Goal: Task Accomplishment & Management: Manage account settings

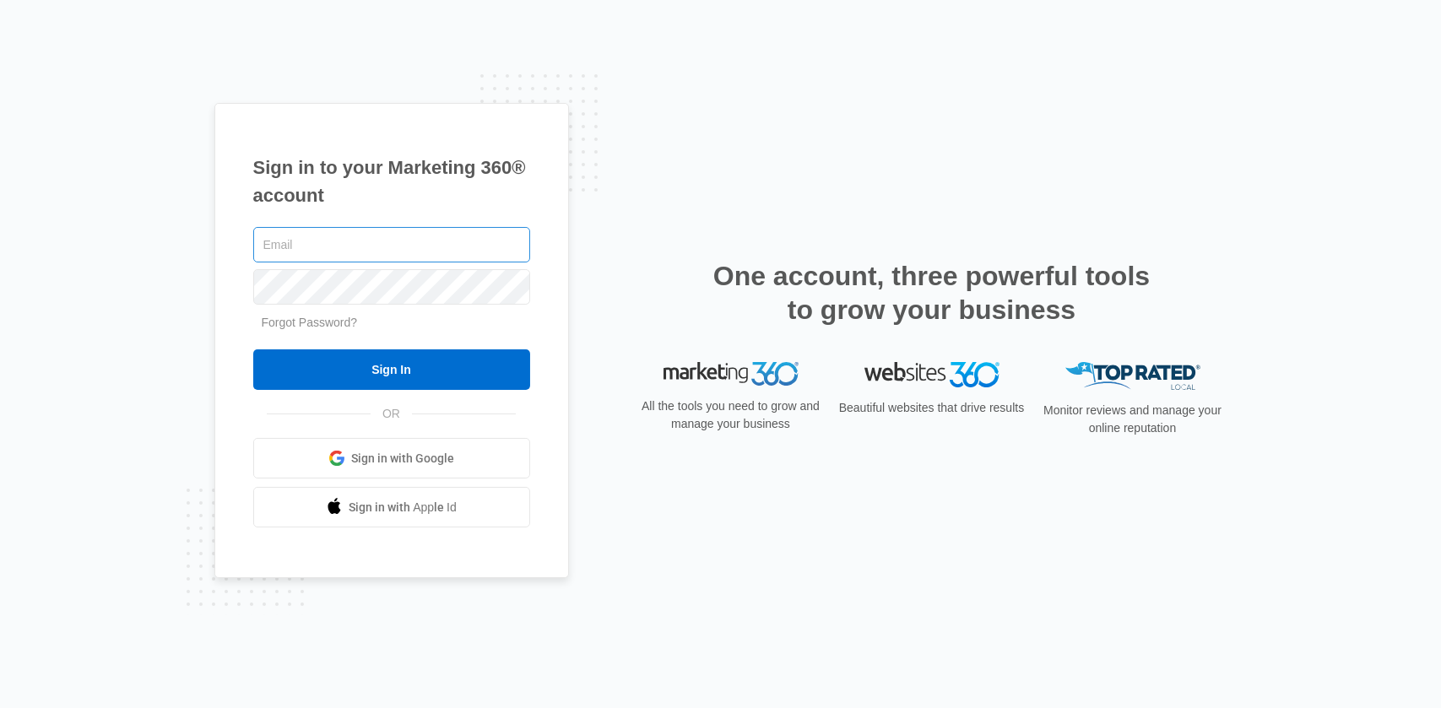
click at [365, 245] on input "text" at bounding box center [391, 244] width 277 height 35
type input "[EMAIL_ADDRESS][DOMAIN_NAME]"
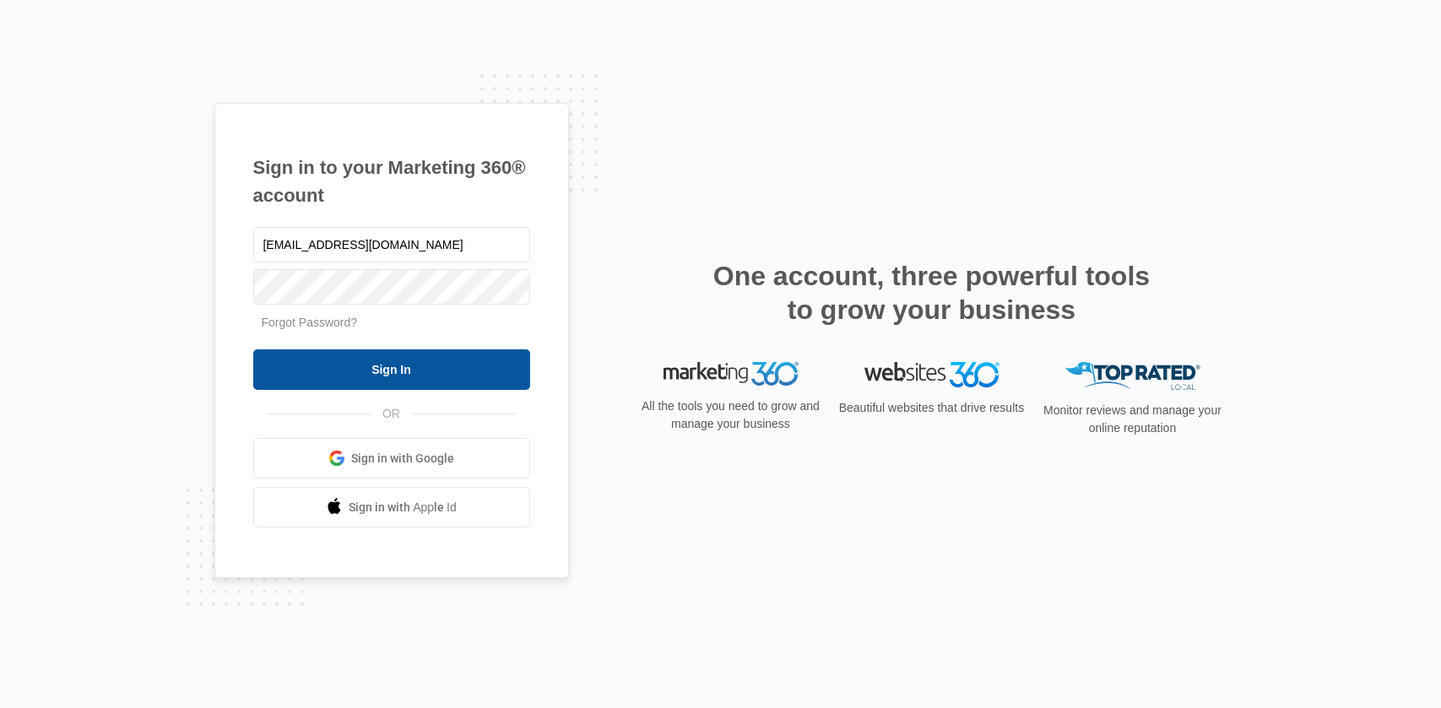
click at [387, 368] on input "Sign In" at bounding box center [391, 369] width 277 height 41
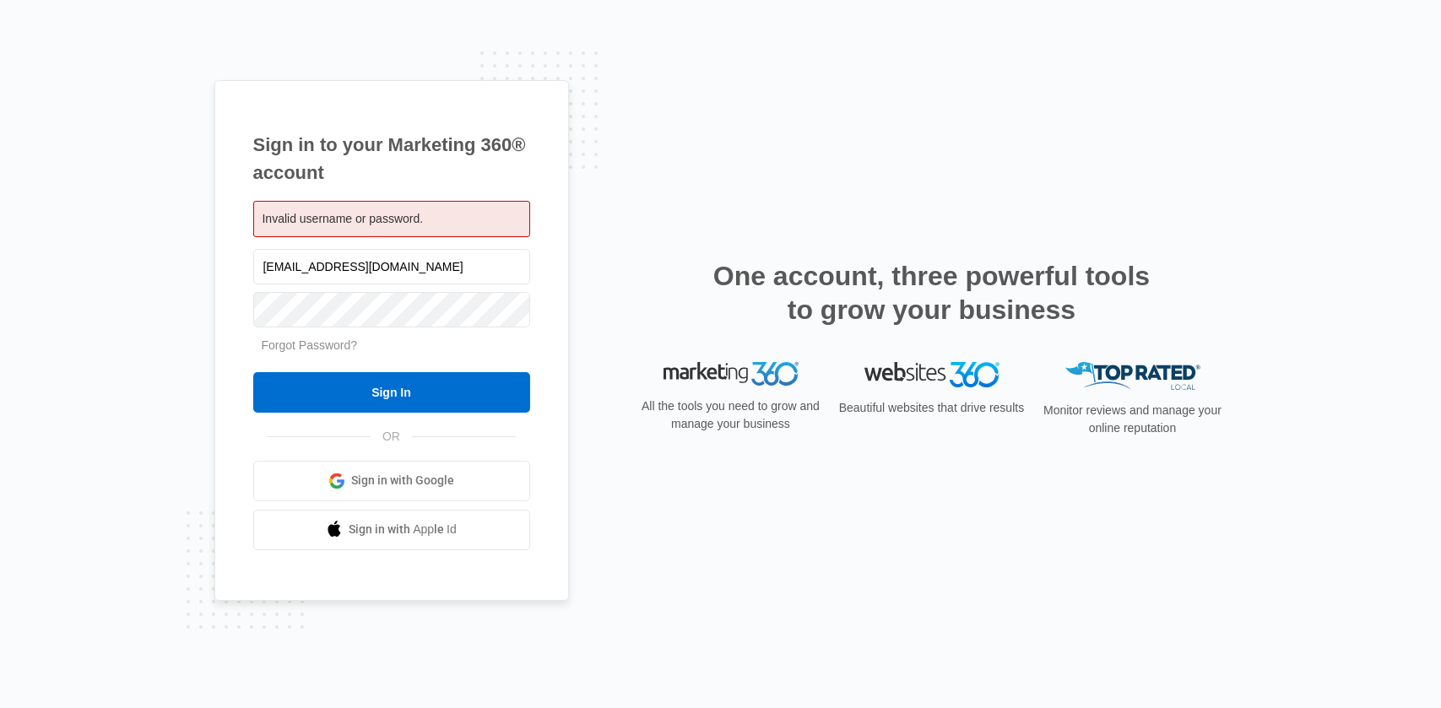
click at [641, 323] on div "One account, three powerful tools to grow your business" at bounding box center [931, 310] width 591 height 103
drag, startPoint x: 322, startPoint y: 0, endPoint x: 705, endPoint y: 67, distance: 388.9
click at [705, 67] on div "Sign in to your Marketing 360® account Invalid username or password. [EMAIL_ADD…" at bounding box center [720, 354] width 1441 height 708
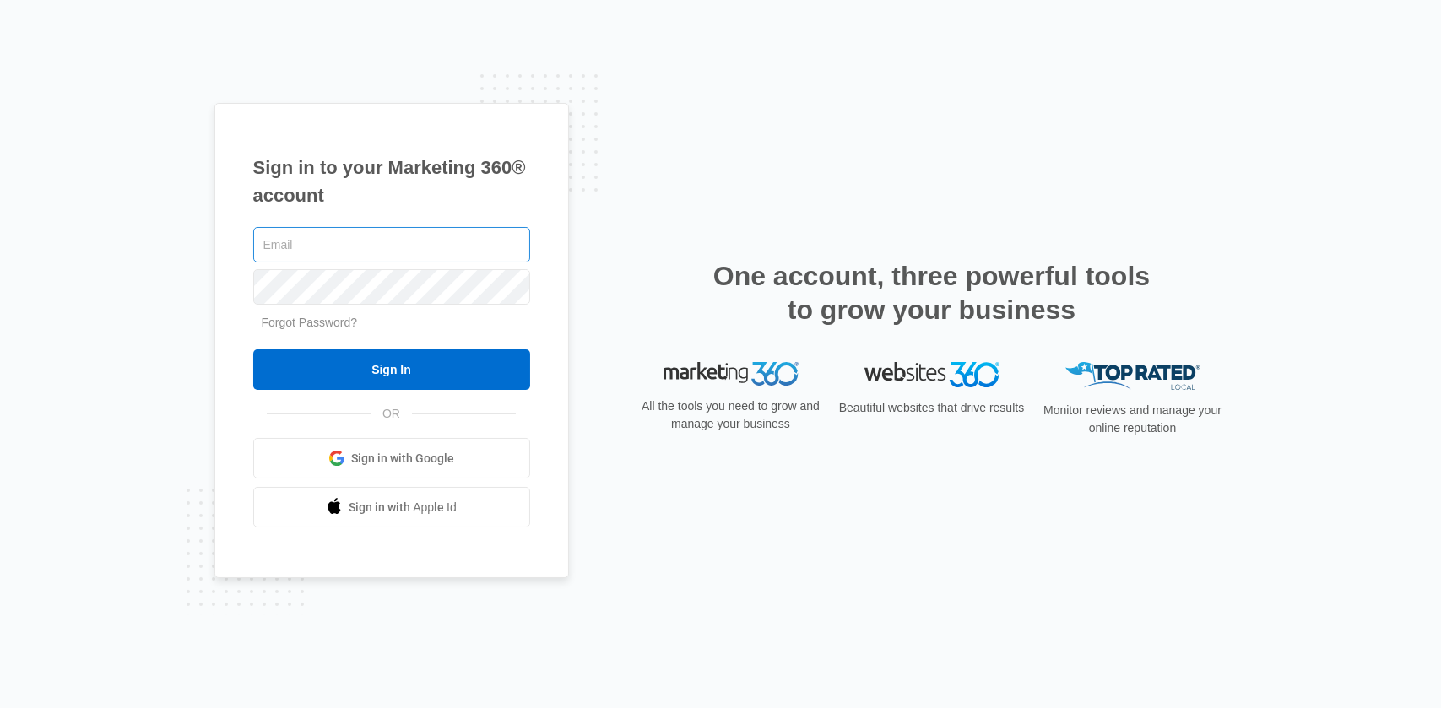
click at [322, 251] on input "text" at bounding box center [391, 244] width 277 height 35
type input "[EMAIL_ADDRESS][DOMAIN_NAME]"
click at [312, 322] on link "Forgot Password?" at bounding box center [310, 323] width 96 height 14
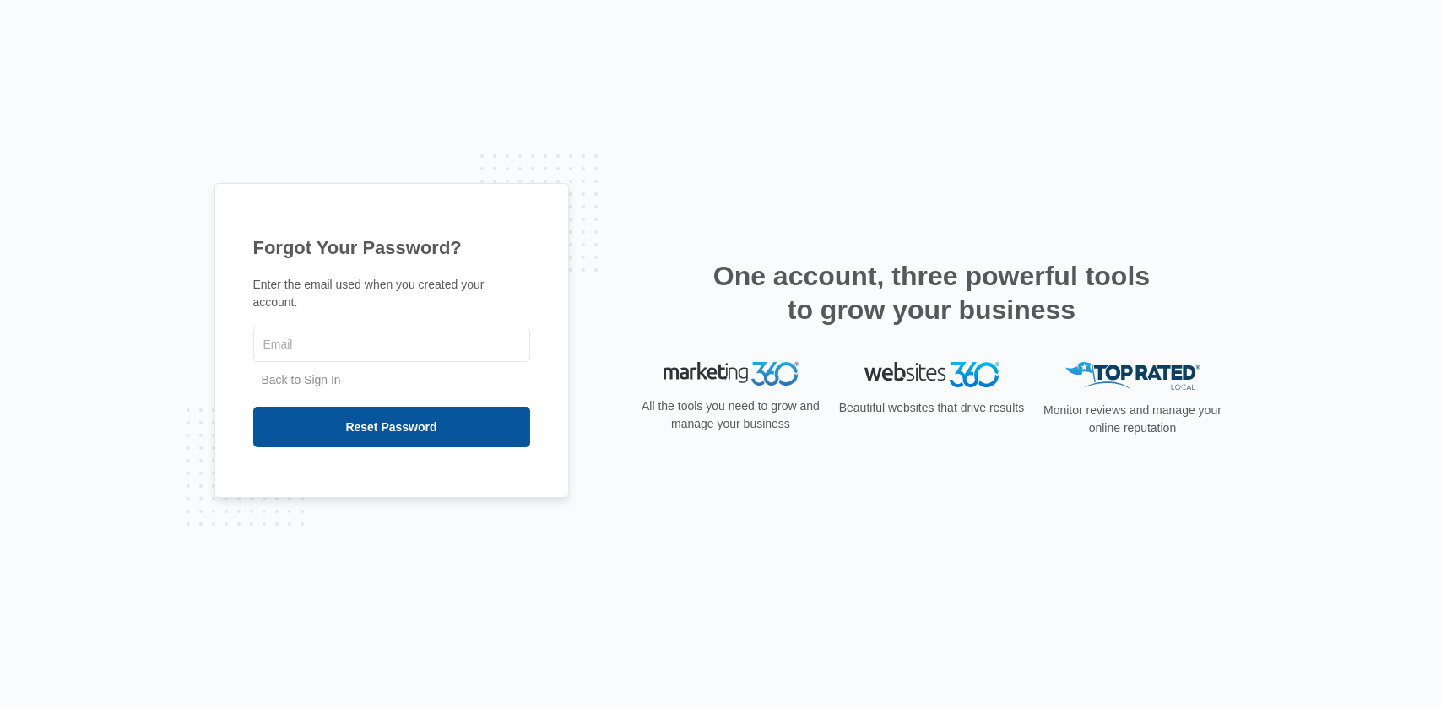
click at [386, 425] on input "Reset Password" at bounding box center [391, 427] width 277 height 41
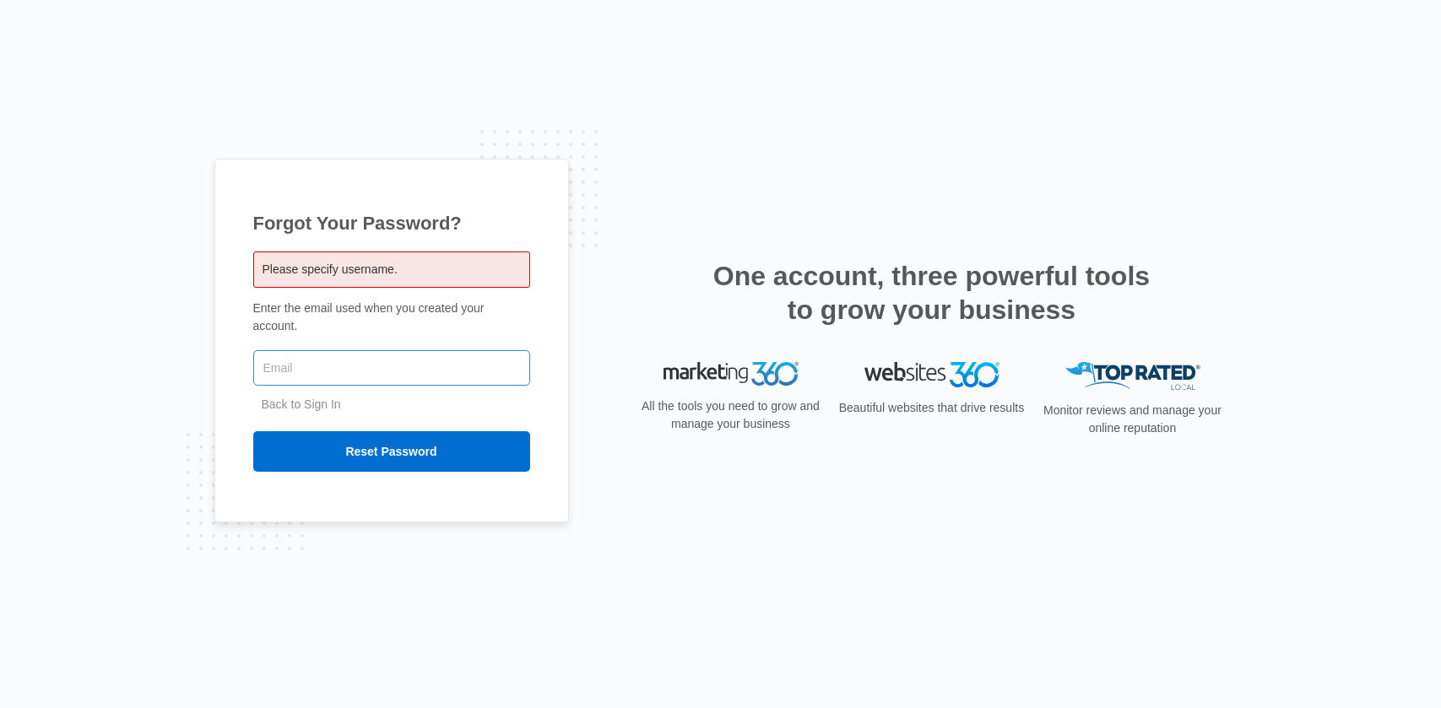
click at [327, 358] on input "text" at bounding box center [391, 367] width 277 height 35
type input "[EMAIL_ADDRESS][DOMAIN_NAME]"
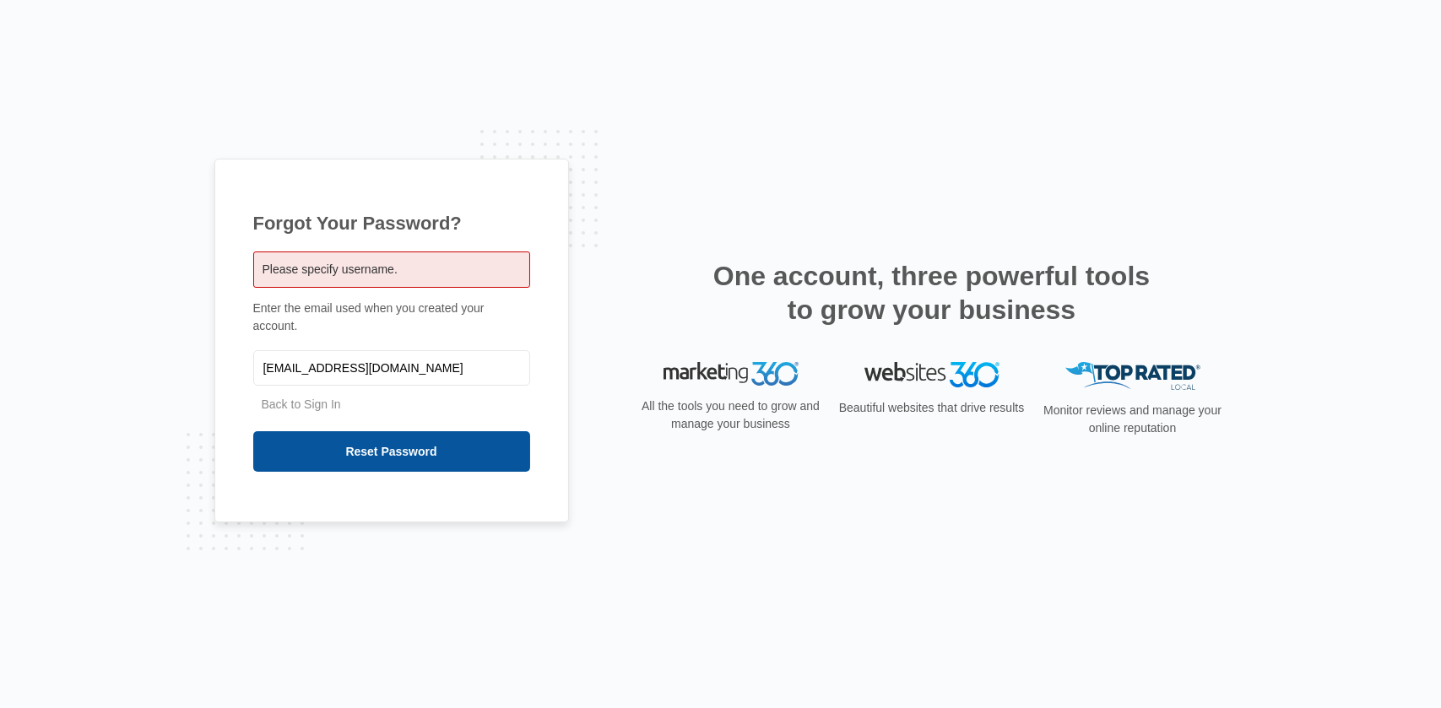
click at [385, 452] on input "Reset Password" at bounding box center [391, 451] width 277 height 41
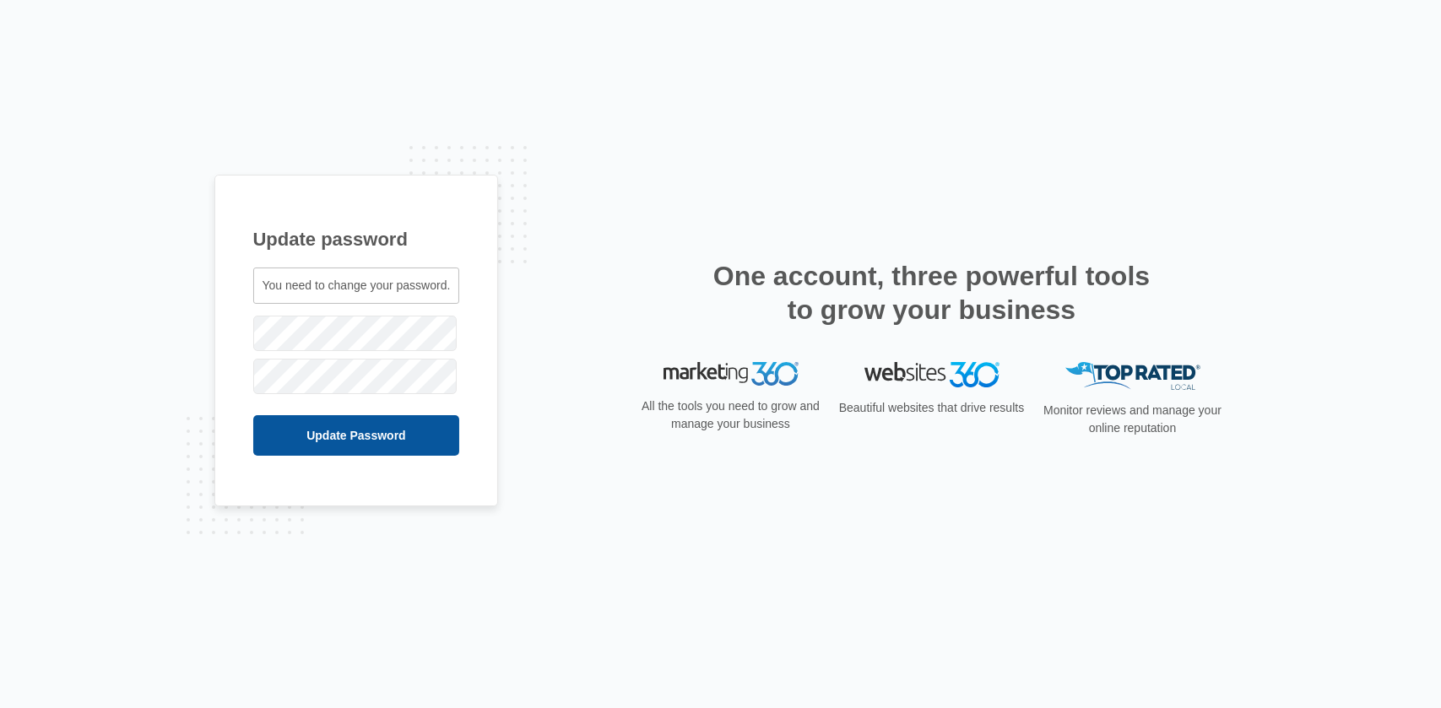
click at [353, 428] on input "Update Password" at bounding box center [356, 435] width 207 height 41
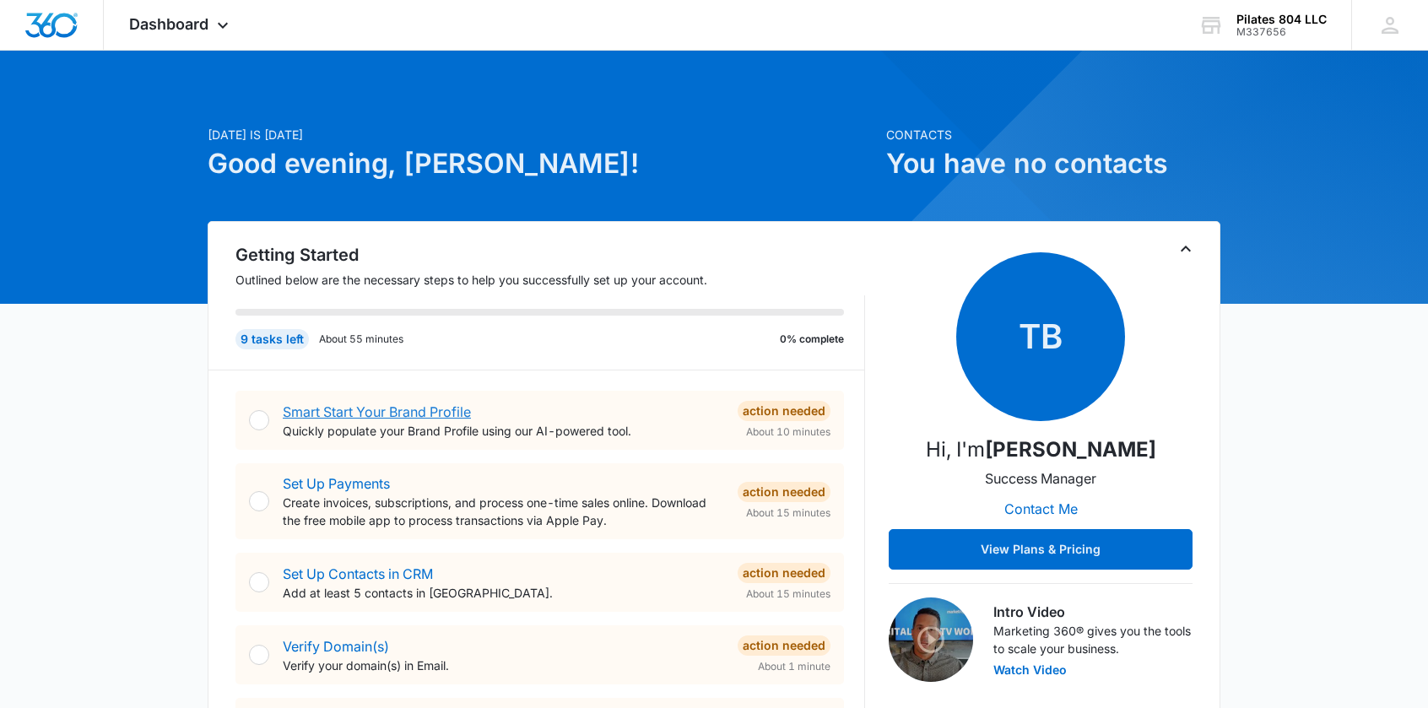
click at [395, 406] on link "Smart Start Your Brand Profile" at bounding box center [377, 411] width 188 height 17
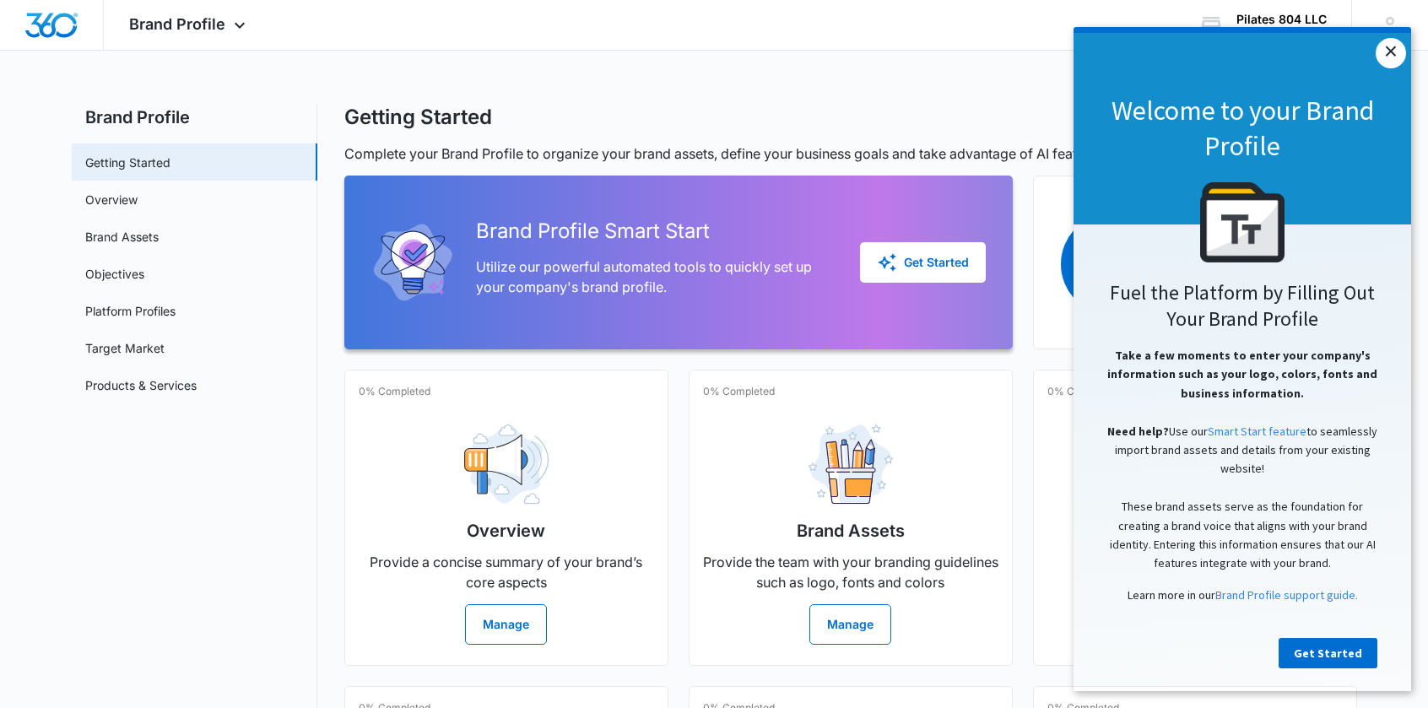
click at [1391, 59] on link "×" at bounding box center [1391, 53] width 30 height 30
